Goal: Feedback & Contribution: Leave review/rating

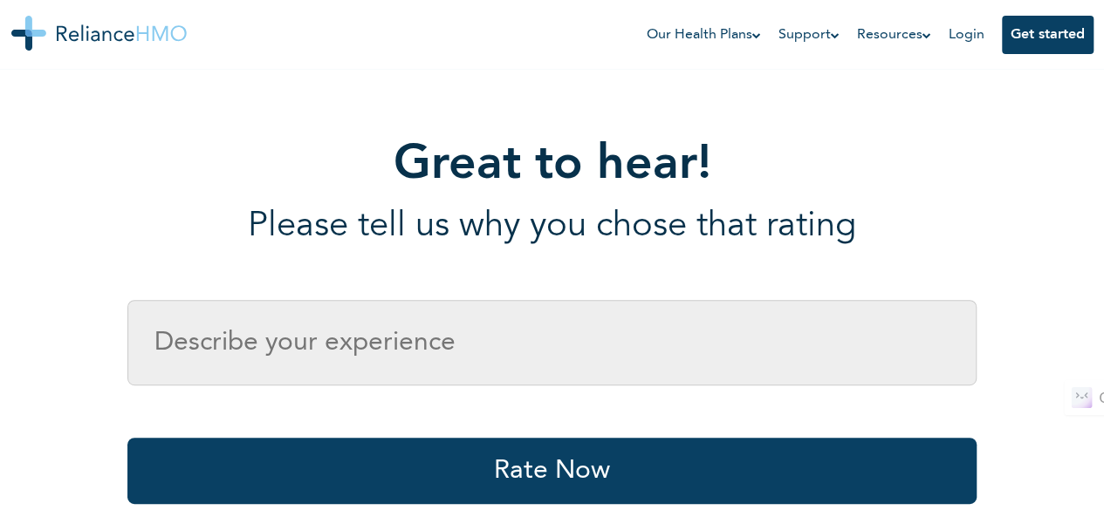
scroll to position [289, 0]
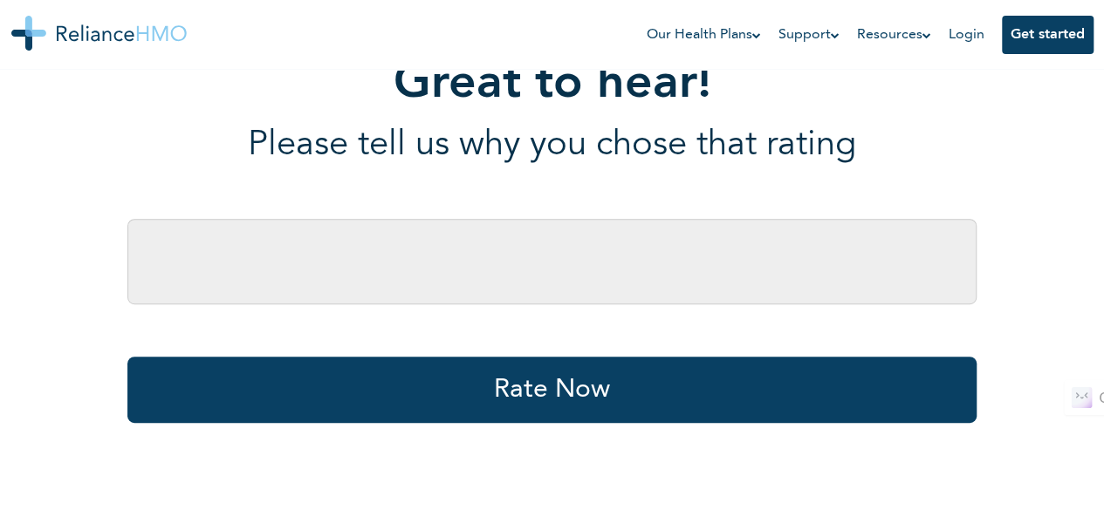
click at [720, 286] on input "text" at bounding box center [551, 262] width 849 height 86
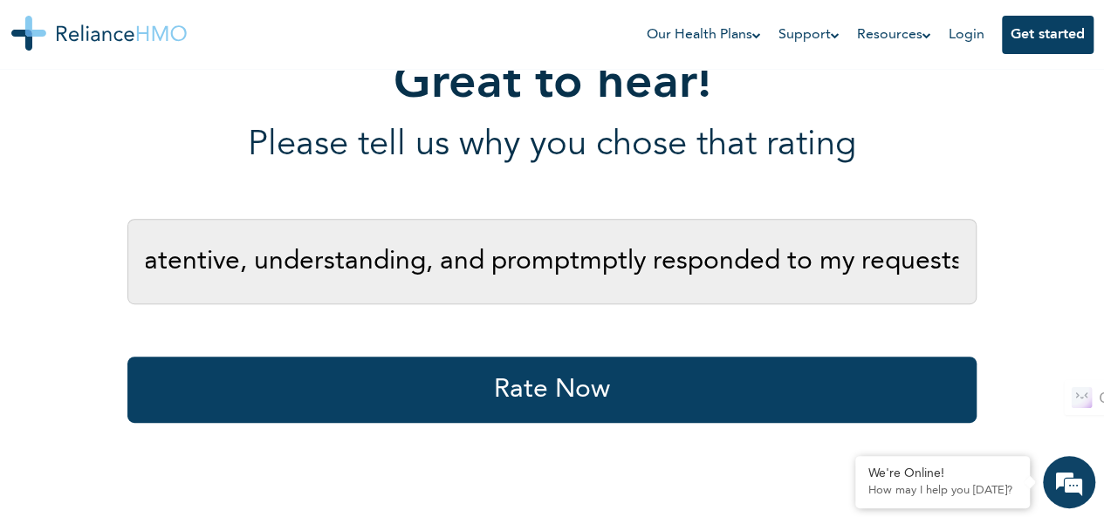
scroll to position [0, 112]
click at [607, 268] on input "She was atentive, understanding, and promptmptly responded to my requests." at bounding box center [551, 262] width 849 height 86
click at [566, 267] on input "She was atentive, understanding, and promptmptly responded to my requests." at bounding box center [551, 262] width 849 height 86
click at [541, 248] on input "She was atentive, understanding, and promptmptly responded to my requests." at bounding box center [551, 262] width 849 height 86
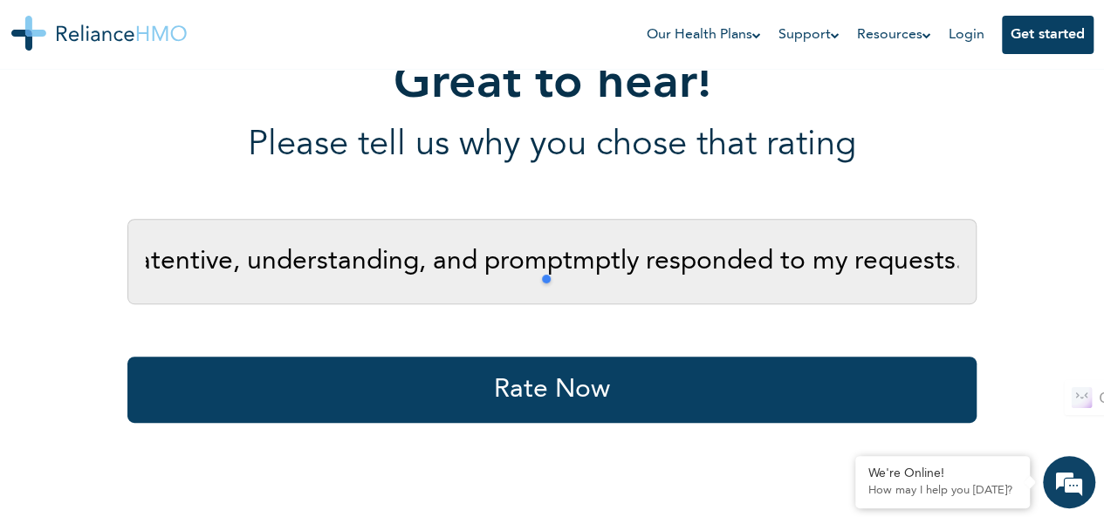
click at [609, 266] on div at bounding box center [621, 279] width 166 height 35
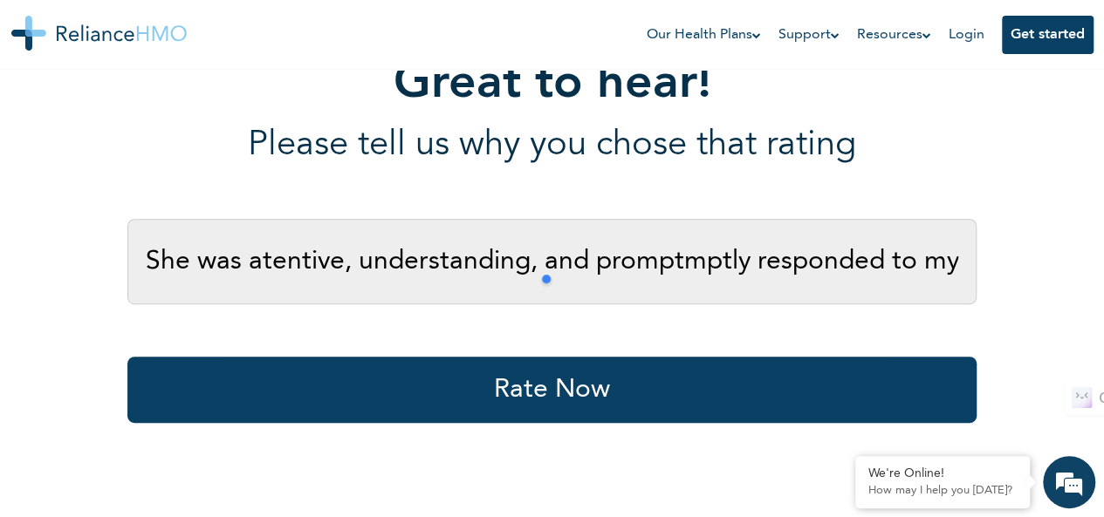
click at [663, 269] on div at bounding box center [621, 279] width 166 height 35
click at [742, 267] on input "She was atentive, understanding, and promptmptly responded to my requests." at bounding box center [551, 262] width 849 height 86
click at [717, 257] on input "She was atentive, understanding, and promptmptly responded to my requests." at bounding box center [551, 262] width 849 height 86
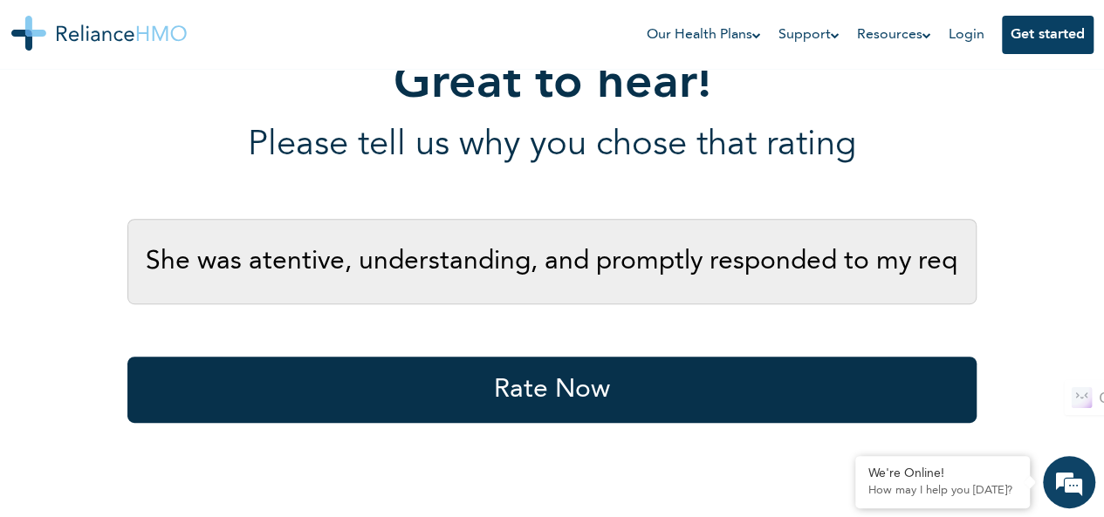
type input "She was atentive, understanding, and promptly responded to my requests."
click at [749, 380] on button "Rate Now" at bounding box center [551, 390] width 849 height 66
